Goal: Communication & Community: Answer question/provide support

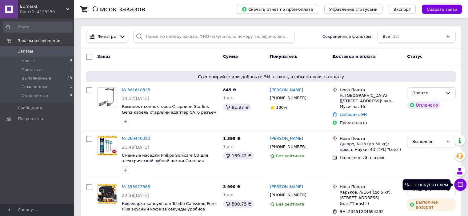
click at [462, 186] on icon at bounding box center [460, 185] width 6 height 6
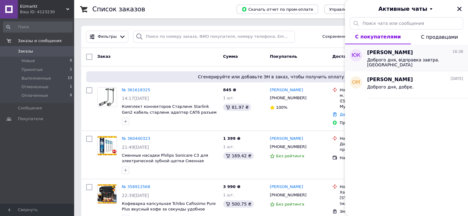
click at [399, 58] on span "Доброго дня, відправка завтра. [GEOGRAPHIC_DATA]" at bounding box center [410, 63] width 87 height 10
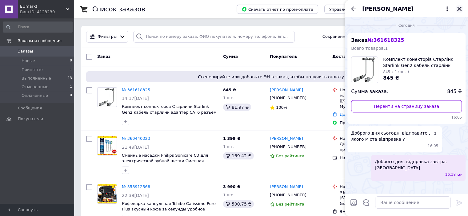
click at [459, 8] on icon "Закрыть" at bounding box center [460, 9] width 6 height 6
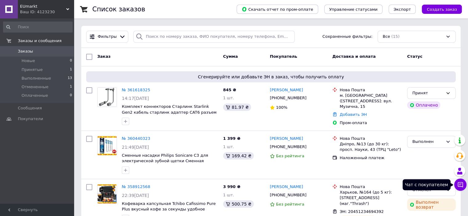
click at [460, 189] on button "Чат с покупателем" at bounding box center [460, 185] width 12 height 12
